Goal: Check status: Check status

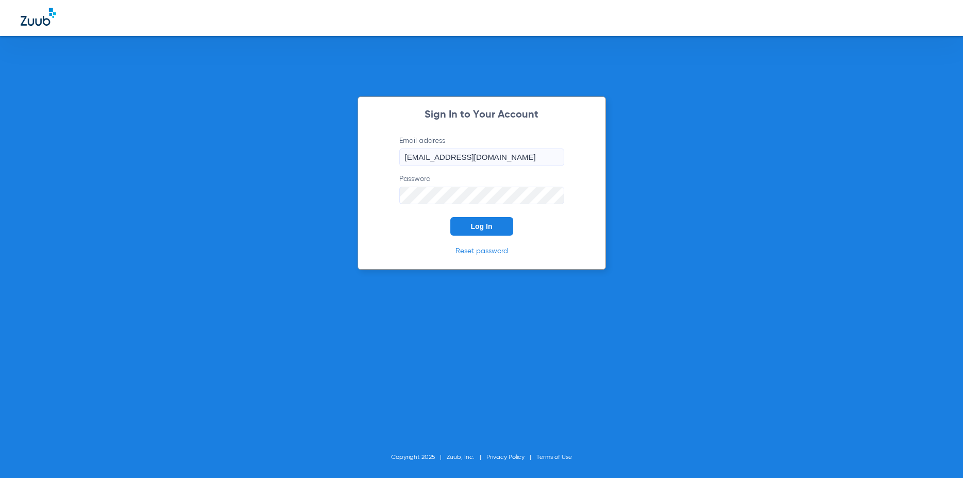
click at [484, 226] on span "Log In" at bounding box center [482, 226] width 22 height 8
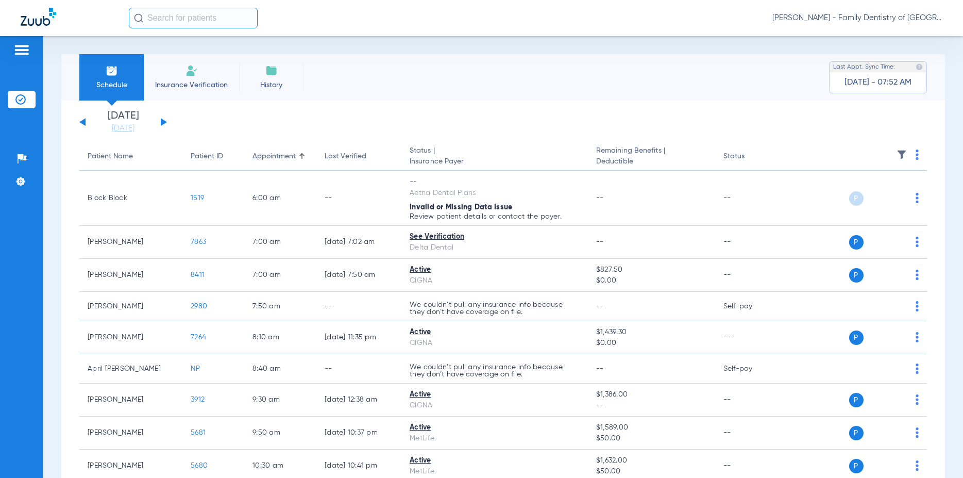
click at [162, 123] on button at bounding box center [164, 122] width 6 height 8
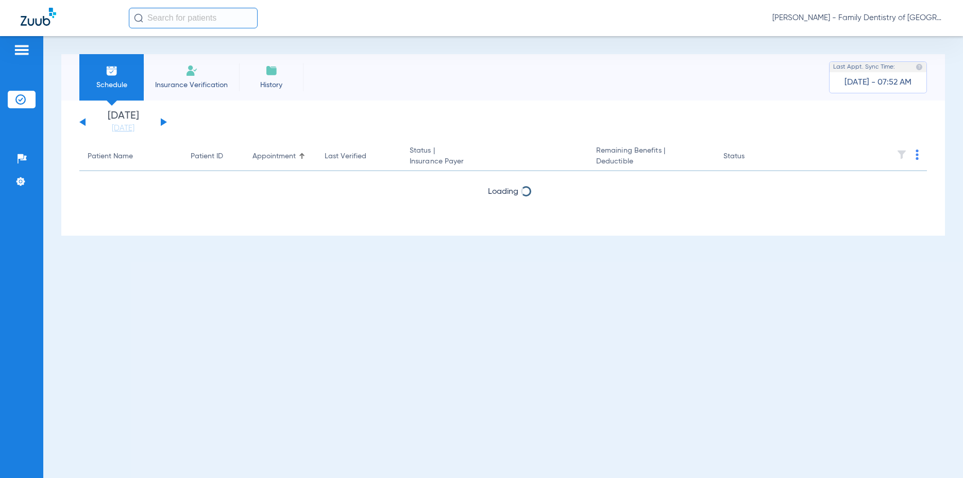
click at [162, 123] on button at bounding box center [164, 122] width 6 height 8
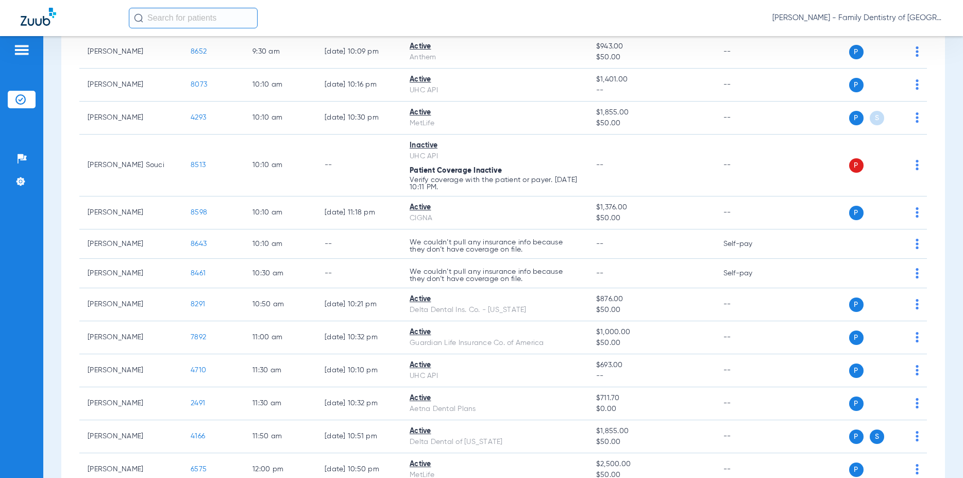
scroll to position [792, 0]
